Goal: Task Accomplishment & Management: Use online tool/utility

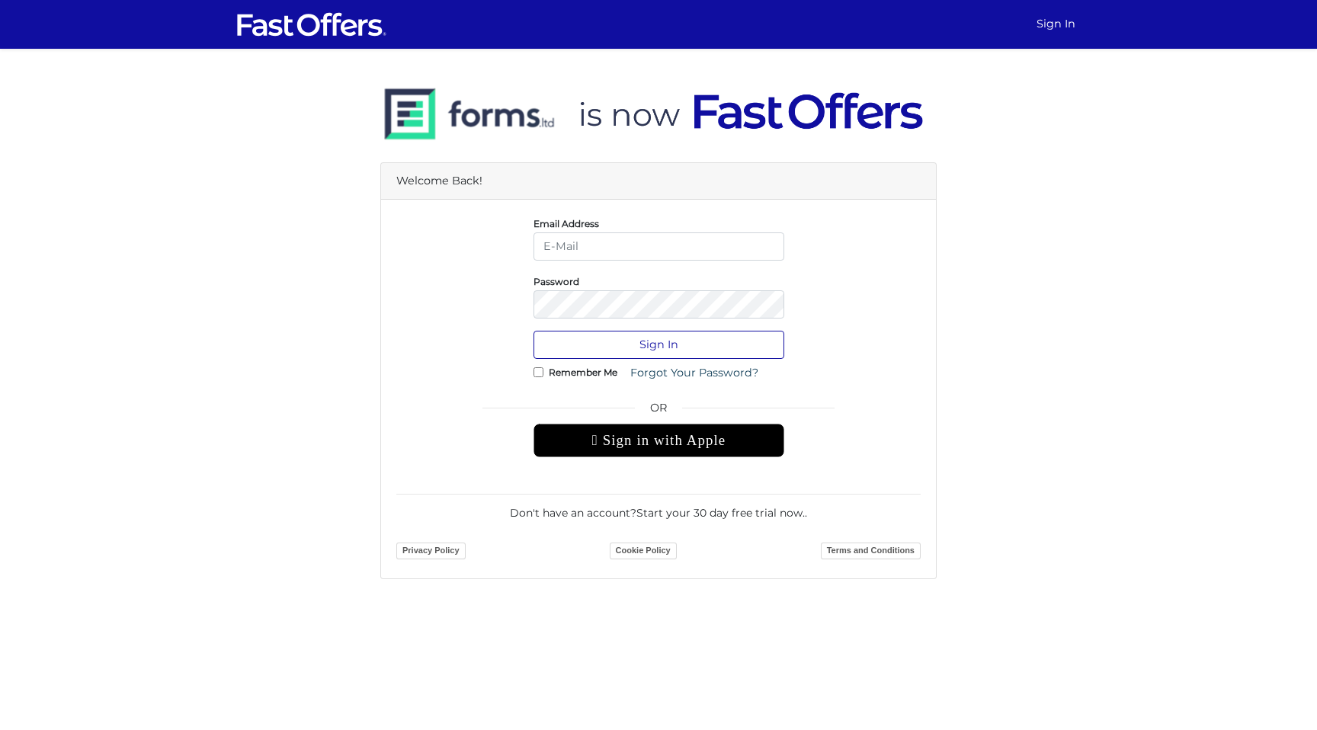
type input "alyssachin@royallepage.ca"
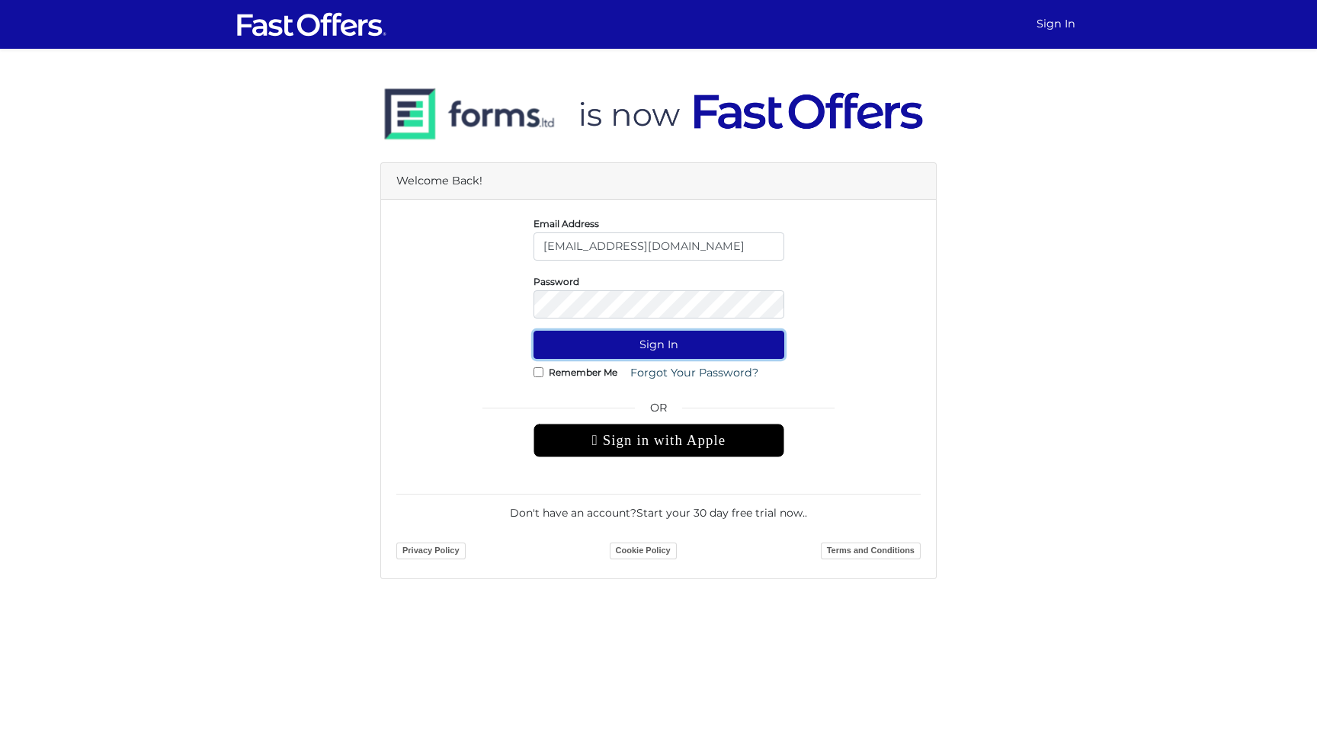
click at [671, 351] on button "Sign In" at bounding box center [659, 345] width 251 height 28
